Goal: Task Accomplishment & Management: Complete application form

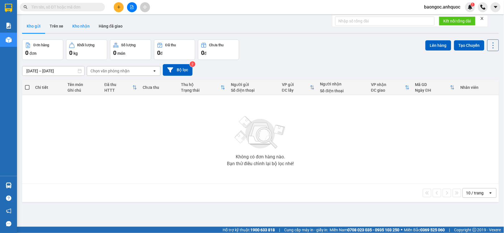
click at [77, 27] on button "Kho nhận" at bounding box center [81, 26] width 26 height 14
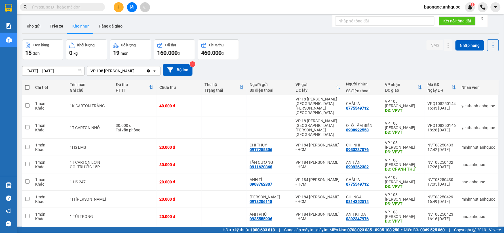
click at [75, 70] on input "11/08/2025 – 13/08/2025" at bounding box center [53, 70] width 62 height 9
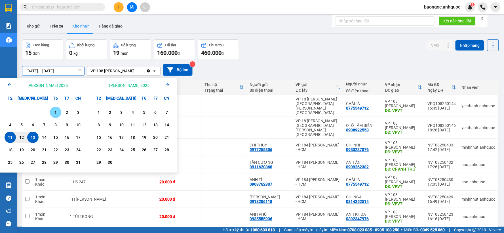
click at [55, 112] on div "1" at bounding box center [56, 112] width 8 height 7
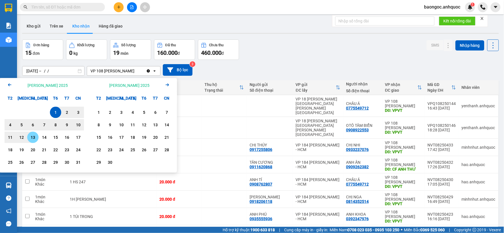
click at [34, 138] on div "13" at bounding box center [33, 137] width 8 height 7
type input "01/08/2025 – 13/08/2025"
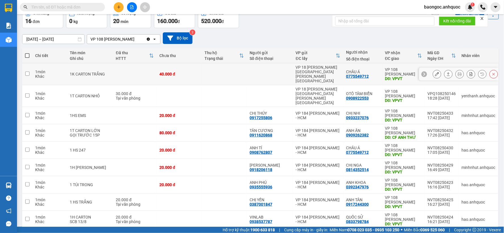
scroll to position [65, 0]
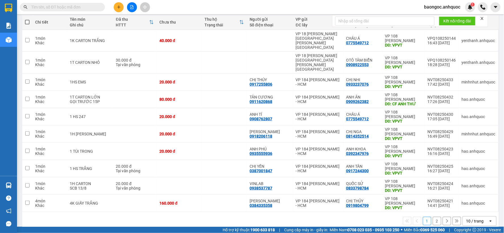
click at [470, 218] on div "10 / trang" at bounding box center [475, 221] width 18 height 6
click at [474, 166] on span "20 / trang" at bounding box center [471, 169] width 18 height 6
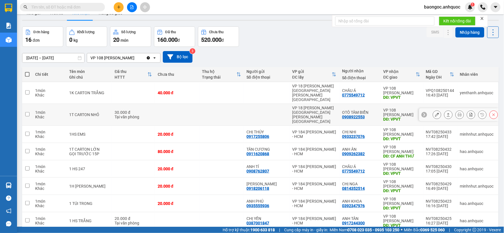
scroll to position [12, 0]
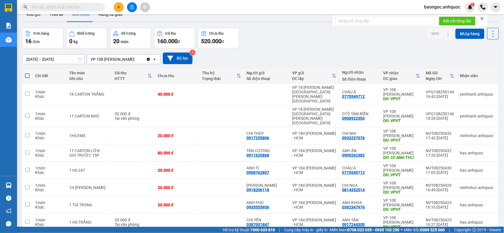
click at [440, 7] on span "baongoc.anhquoc" at bounding box center [441, 6] width 45 height 7
click at [445, 19] on span "Đăng xuất" at bounding box center [444, 17] width 33 height 6
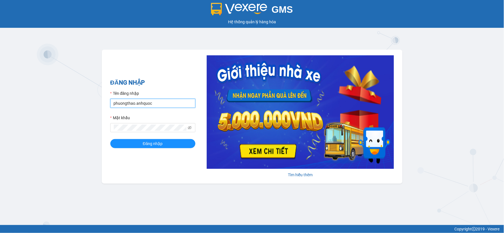
click at [121, 103] on input "phuongthao.anhquoc" at bounding box center [152, 103] width 85 height 9
type input "nhuquynh.anhquoc"
click at [110, 139] on button "Đăng nhập" at bounding box center [152, 143] width 85 height 9
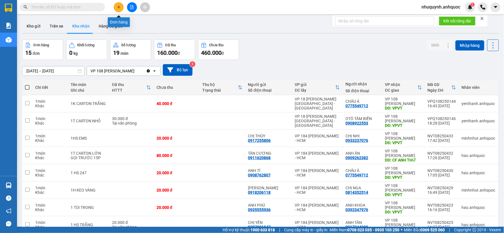
click at [118, 10] on button at bounding box center [119, 7] width 10 height 10
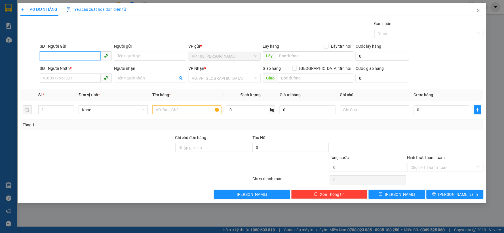
click at [86, 54] on input "SĐT Người Gửi" at bounding box center [70, 55] width 61 height 9
click at [75, 69] on div "0937736343 - chị hường" at bounding box center [75, 67] width 65 height 6
type input "0937736343"
type input "chị hường"
type input "0848150995"
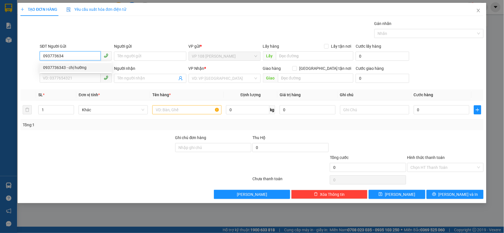
type input "trung"
type input "VPSG"
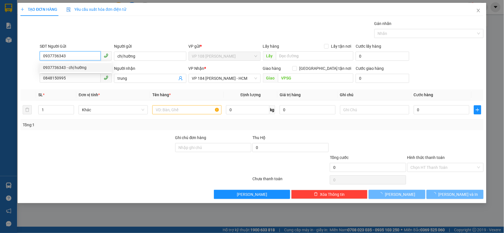
type input "30.000"
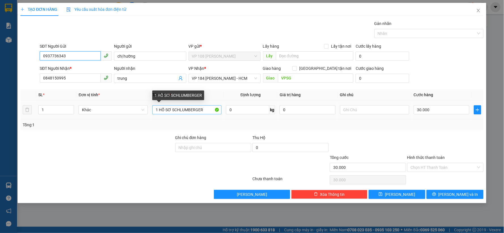
type input "0937736343"
drag, startPoint x: 204, startPoint y: 109, endPoint x: 157, endPoint y: 110, distance: 47.3
click at [157, 110] on input "1 HỒ SƠ SCHLUMBERGER" at bounding box center [186, 109] width 69 height 9
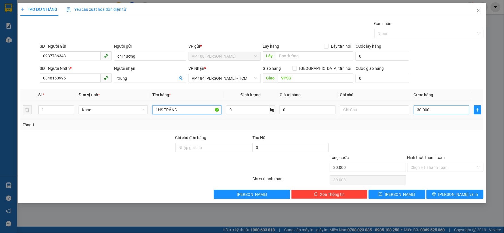
type input "1HS TRẮNG"
click at [437, 112] on input "30.000" at bounding box center [442, 109] width 56 height 9
type input "2"
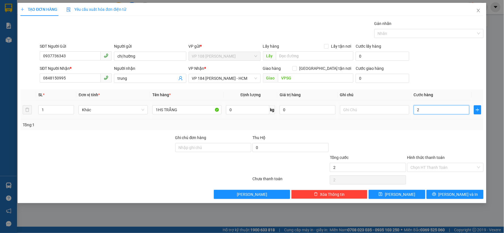
type input "20"
type input "200"
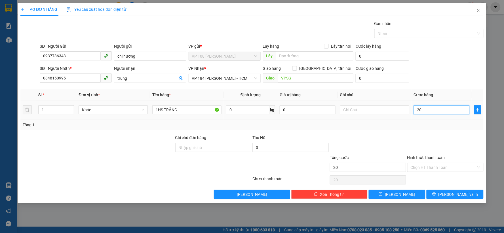
type input "200"
type input "2.000"
type input "20.000"
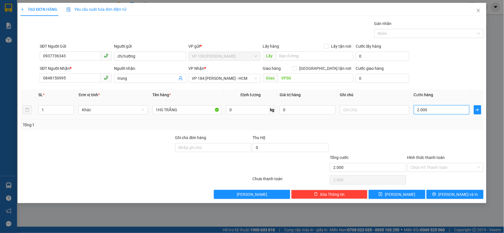
type input "20.000"
click at [449, 163] on input "Hình thức thanh toán" at bounding box center [442, 167] width 65 height 9
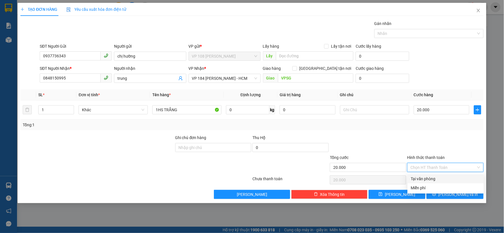
click at [433, 177] on div "Tại văn phòng" at bounding box center [445, 178] width 69 height 6
type input "0"
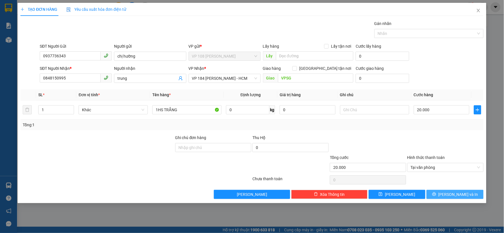
click at [452, 193] on span "Lưu và In" at bounding box center [458, 194] width 40 height 6
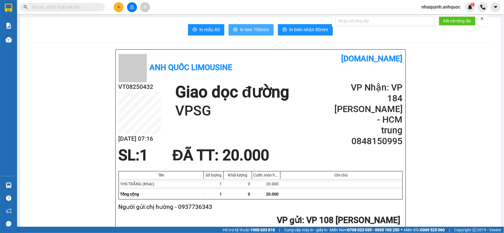
click at [250, 26] on span "In tem 100mm" at bounding box center [254, 29] width 29 height 7
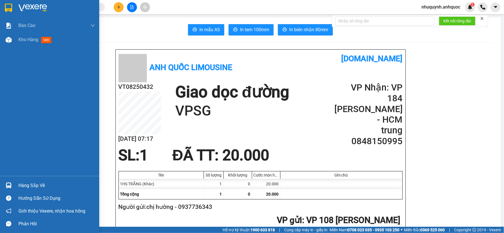
click at [30, 5] on img at bounding box center [32, 8] width 29 height 9
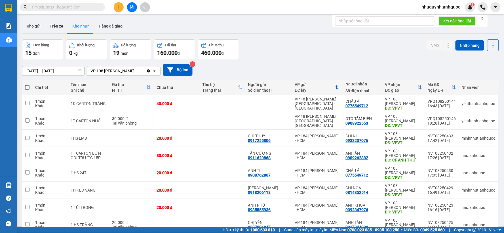
click at [76, 71] on input "[DATE] – [DATE]" at bounding box center [53, 70] width 62 height 9
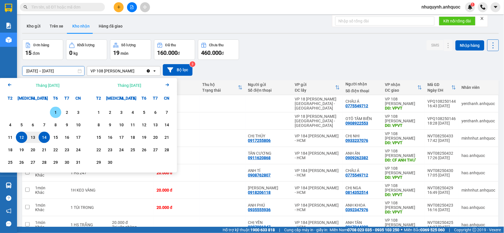
click at [56, 112] on div "1" at bounding box center [56, 112] width 8 height 7
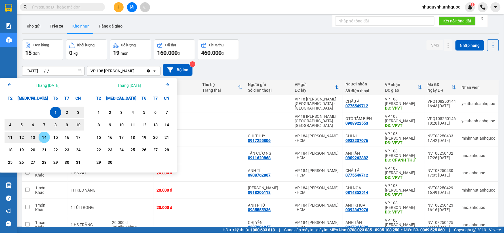
click at [44, 138] on div "14" at bounding box center [44, 137] width 8 height 7
type input "01/08/2025 – 14/08/2025"
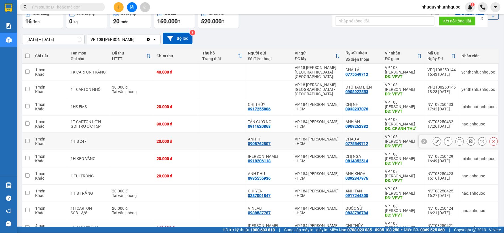
scroll to position [63, 0]
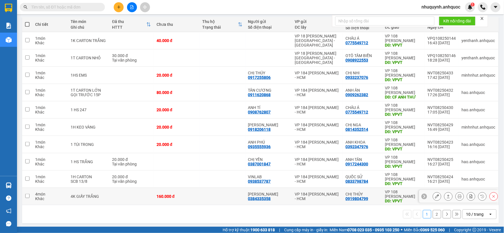
click at [211, 196] on td at bounding box center [222, 196] width 46 height 17
checkbox input "true"
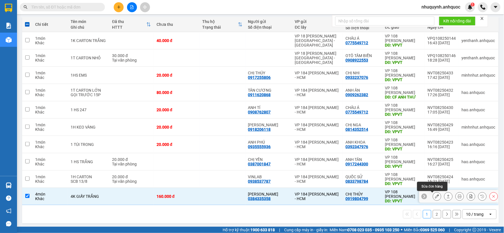
click at [435, 196] on icon at bounding box center [437, 196] width 4 height 4
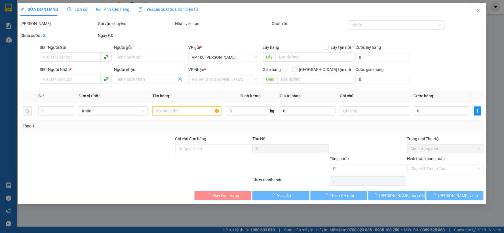
type input "0384335358"
type input "ANH NGỌC"
type input "0919804799"
type input "CHỊ THỦY"
type input "VPVT"
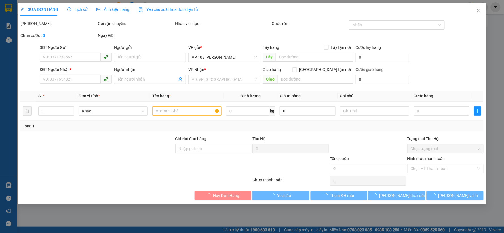
type input "160.000"
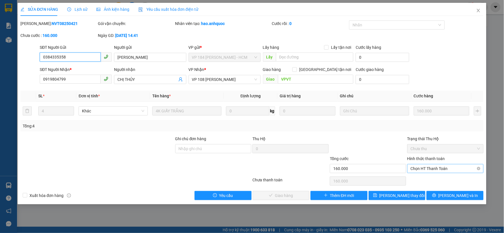
click at [463, 169] on span "Chọn HT Thanh Toán" at bounding box center [444, 168] width 69 height 9
click at [436, 179] on div "Tại văn phòng" at bounding box center [445, 180] width 69 height 6
type input "0"
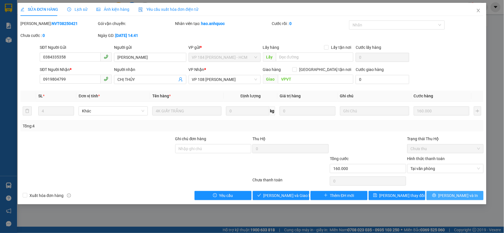
click at [457, 195] on span "Lưu và In" at bounding box center [458, 195] width 40 height 6
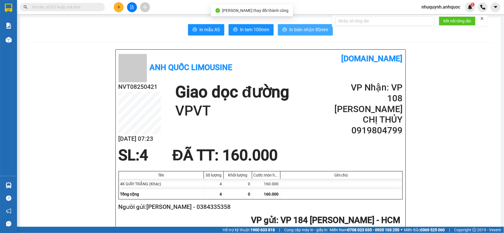
click at [312, 35] on button "In biên nhận 80mm" at bounding box center [305, 29] width 55 height 11
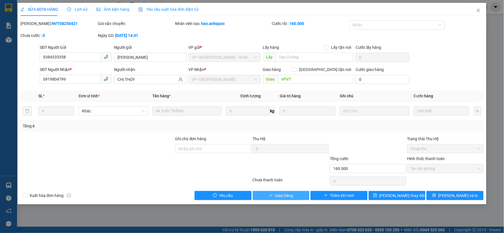
click at [278, 197] on span "Giao hàng" at bounding box center [284, 195] width 18 height 6
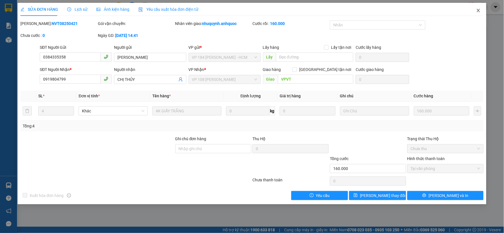
click at [478, 10] on icon "close" at bounding box center [478, 10] width 5 height 5
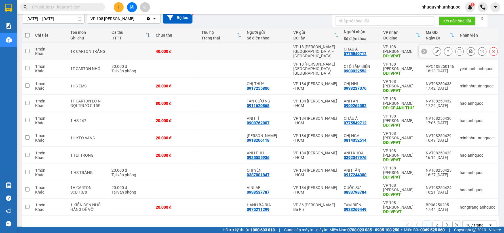
scroll to position [63, 0]
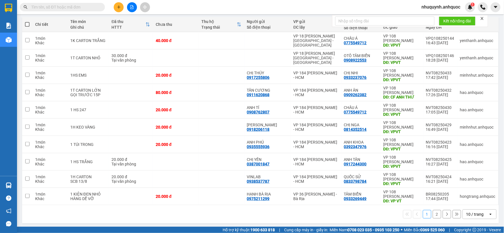
click at [468, 214] on div "10 / trang" at bounding box center [475, 214] width 18 height 6
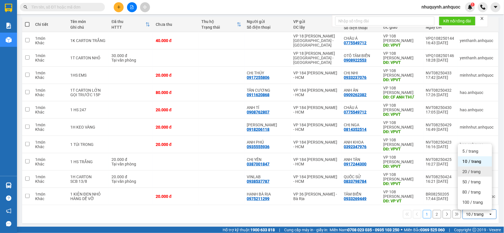
click at [469, 170] on span "20 / trang" at bounding box center [471, 172] width 18 height 6
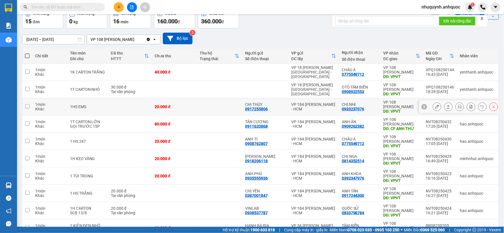
scroll to position [0, 0]
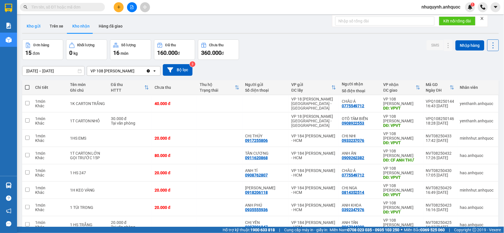
click at [35, 25] on button "Kho gửi" at bounding box center [33, 26] width 23 height 14
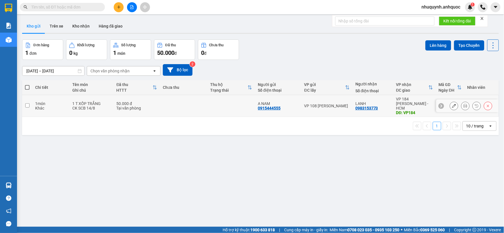
click at [196, 103] on td at bounding box center [184, 106] width 48 height 22
checkbox input "true"
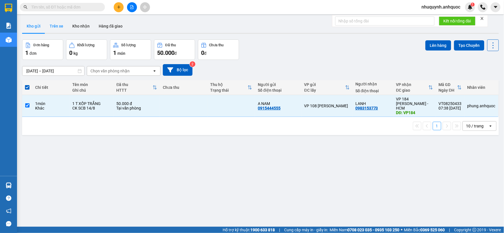
click at [53, 25] on button "Trên xe" at bounding box center [56, 26] width 23 height 14
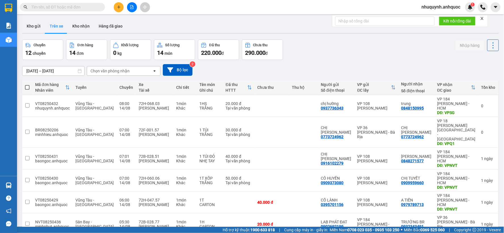
click at [53, 25] on button "Trên xe" at bounding box center [56, 26] width 23 height 14
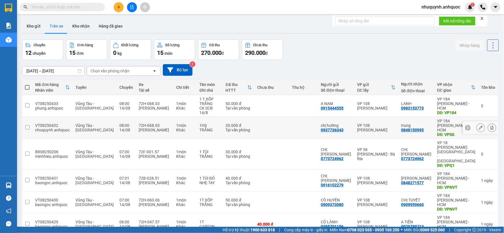
click at [427, 128] on td "trung 0848150995" at bounding box center [416, 128] width 36 height 22
checkbox input "false"
